Goal: Obtain resource: Download file/media

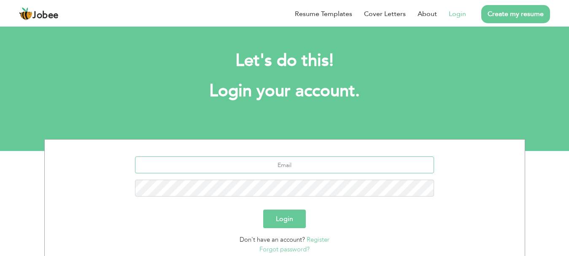
click at [283, 163] on input "text" at bounding box center [284, 165] width 299 height 17
type input "[EMAIL_ADDRESS][DOMAIN_NAME]"
click at [263, 210] on button "Login" at bounding box center [284, 219] width 43 height 19
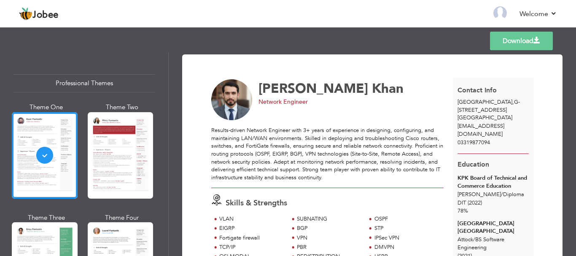
click at [573, 120] on div "Download [PERSON_NAME] Network Engineer Skills & Strengths VLAN SUBNATING" at bounding box center [373, 154] width 408 height 204
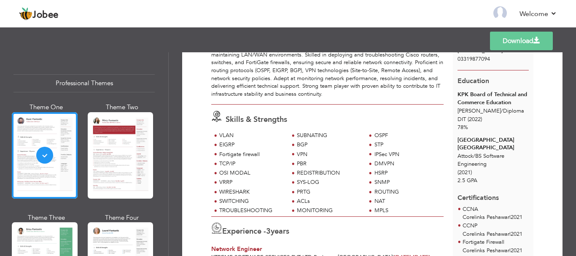
scroll to position [79, 0]
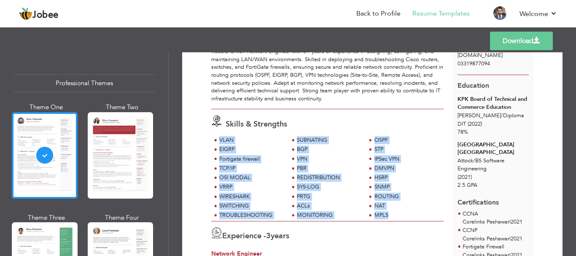
drag, startPoint x: 220, startPoint y: 141, endPoint x: 411, endPoint y: 215, distance: 204.3
click at [411, 215] on div "VLAN SUBNATING OSPF EIGRP" at bounding box center [327, 178] width 232 height 85
copy div "VLAN SUBNATING OSPF EIGRP BGP STP Fortigate firewall VPN IPSec VPN TCP/IP PBR D…"
